Goal: Task Accomplishment & Management: Use online tool/utility

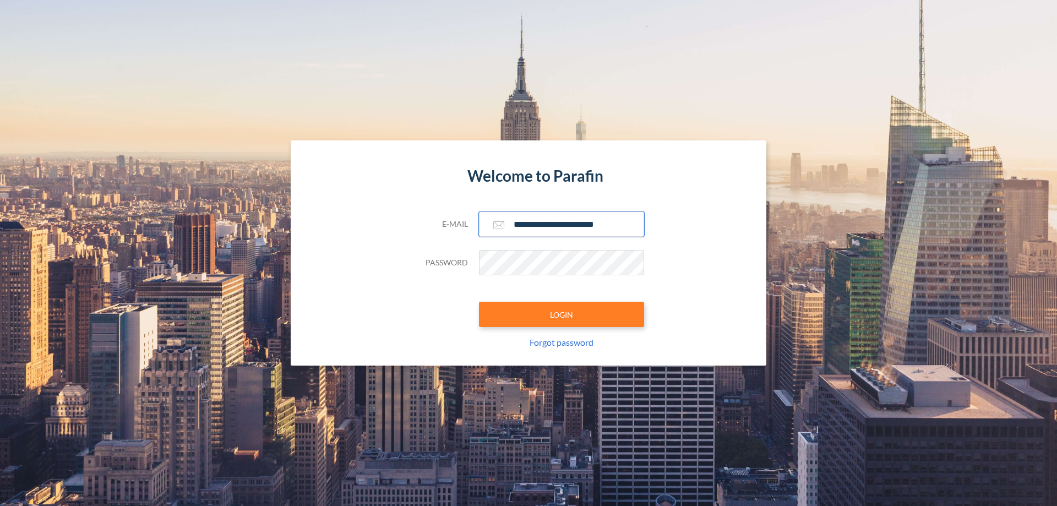
type input "**********"
click at [562, 314] on button "LOGIN" at bounding box center [561, 314] width 165 height 25
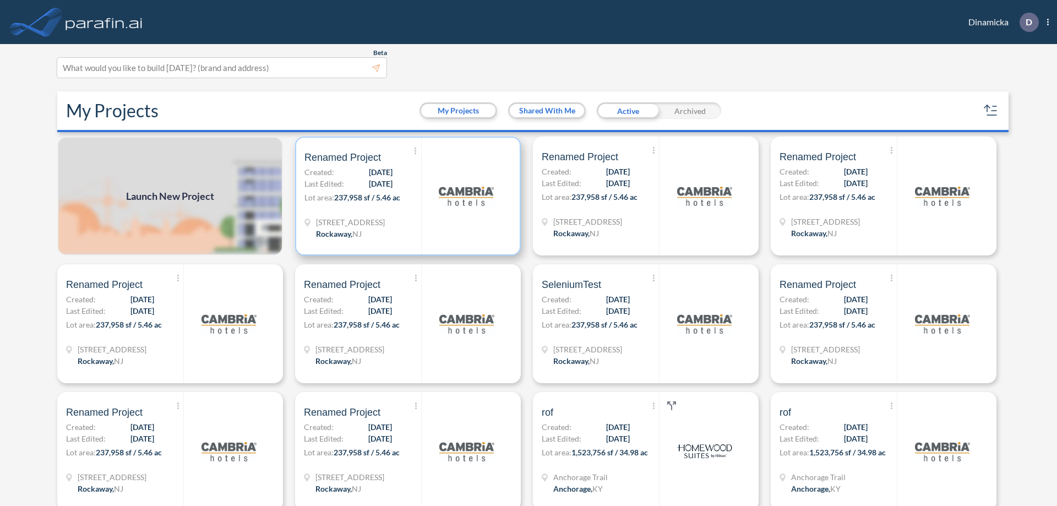
scroll to position [3, 0]
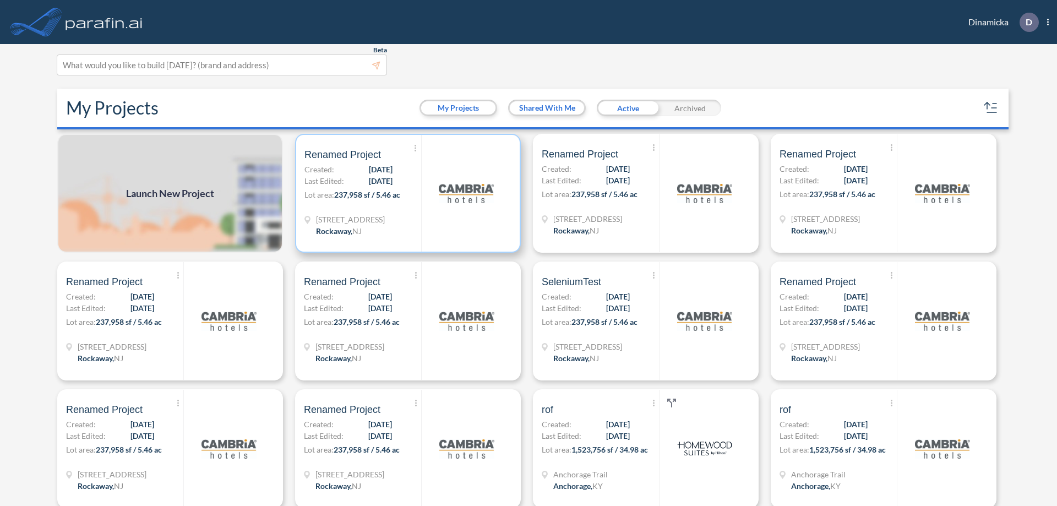
click at [406, 193] on p "Lot area: 237,958 sf / 5.46 ac" at bounding box center [363, 197] width 117 height 16
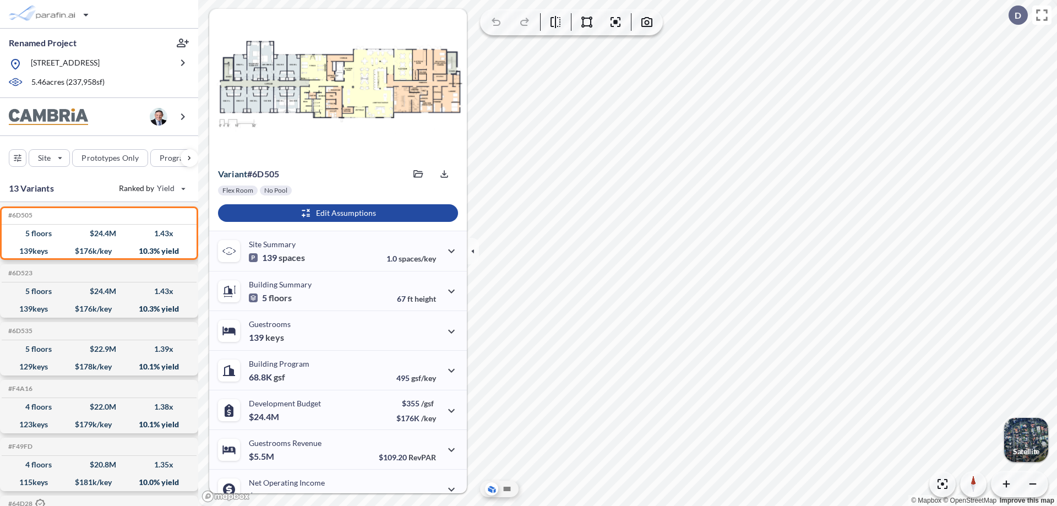
scroll to position [56, 0]
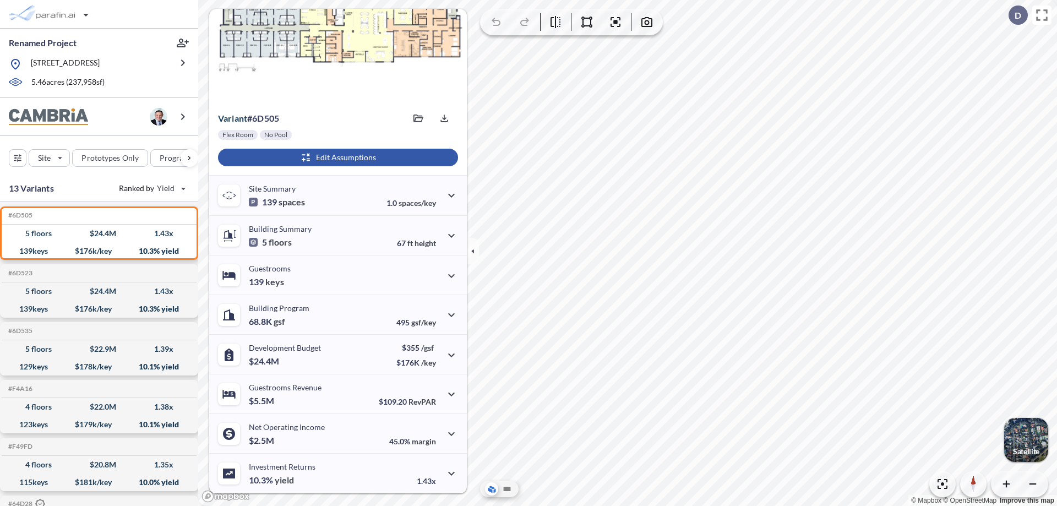
click at [336, 157] on div "button" at bounding box center [338, 158] width 240 height 18
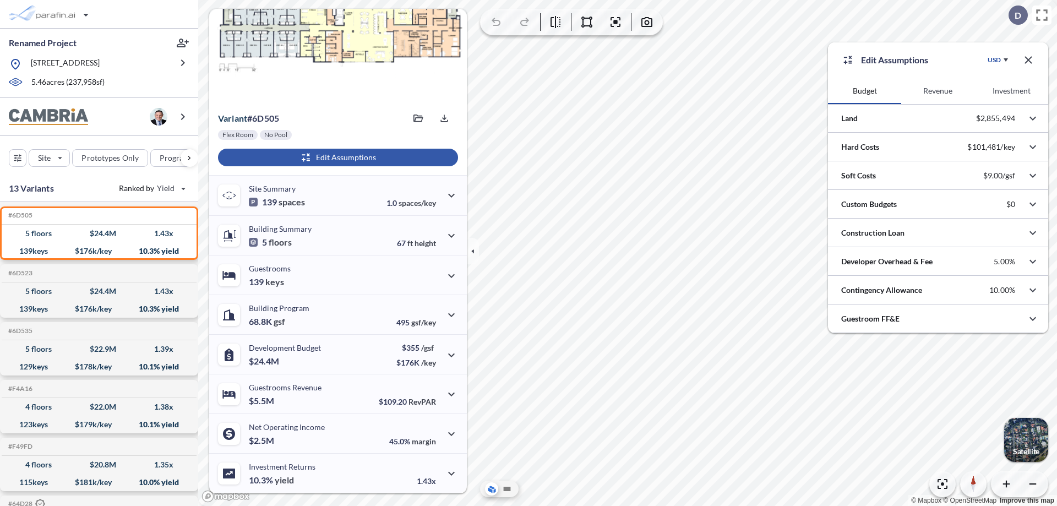
click at [938, 91] on button "Revenue" at bounding box center [937, 91] width 73 height 26
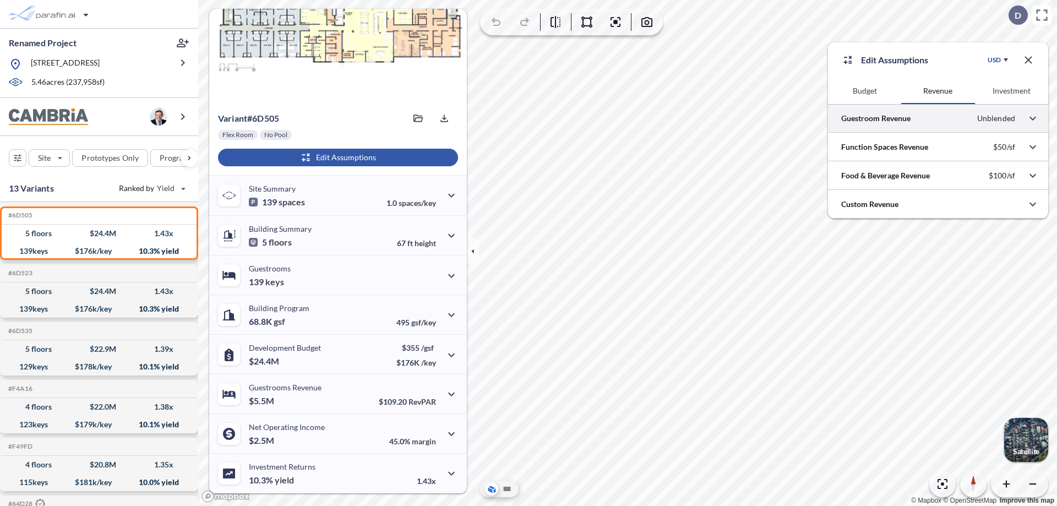
click at [938, 118] on div at bounding box center [938, 118] width 220 height 28
